Goal: Task Accomplishment & Management: Use online tool/utility

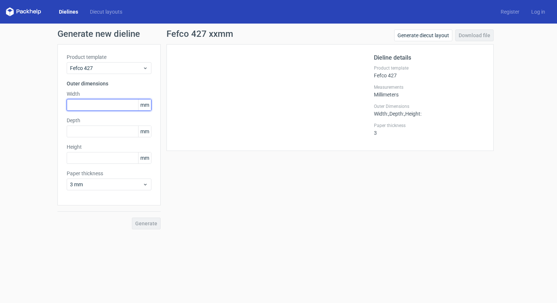
click at [88, 102] on input "text" at bounding box center [109, 105] width 85 height 12
type input "100"
type input "80"
type input "40"
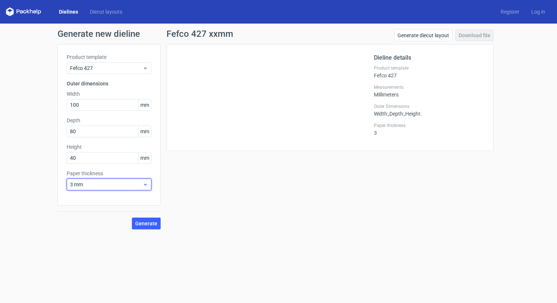
click at [112, 186] on span "3 mm" at bounding box center [106, 184] width 73 height 7
click at [86, 209] on div "0.5 mm" at bounding box center [109, 213] width 79 height 12
click at [153, 224] on span "Generate" at bounding box center [146, 223] width 22 height 5
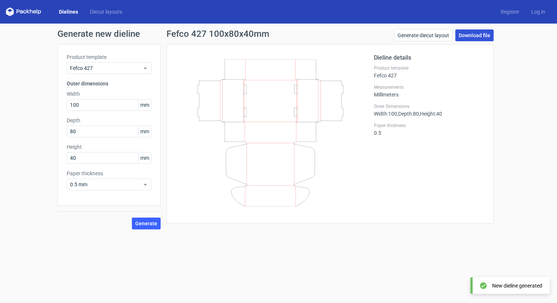
click at [471, 37] on link "Download file" at bounding box center [474, 35] width 38 height 12
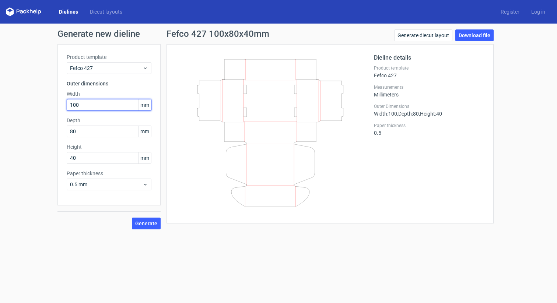
click at [95, 101] on input "100" at bounding box center [109, 105] width 85 height 12
click at [95, 102] on input "100" at bounding box center [109, 105] width 85 height 12
type input "130"
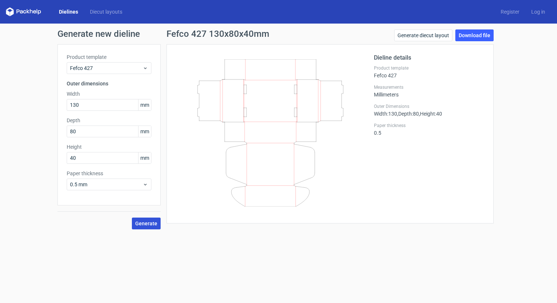
click at [140, 228] on button "Generate" at bounding box center [146, 224] width 29 height 12
click at [484, 34] on link "Download file" at bounding box center [474, 35] width 38 height 12
